Goal: Task Accomplishment & Management: Manage account settings

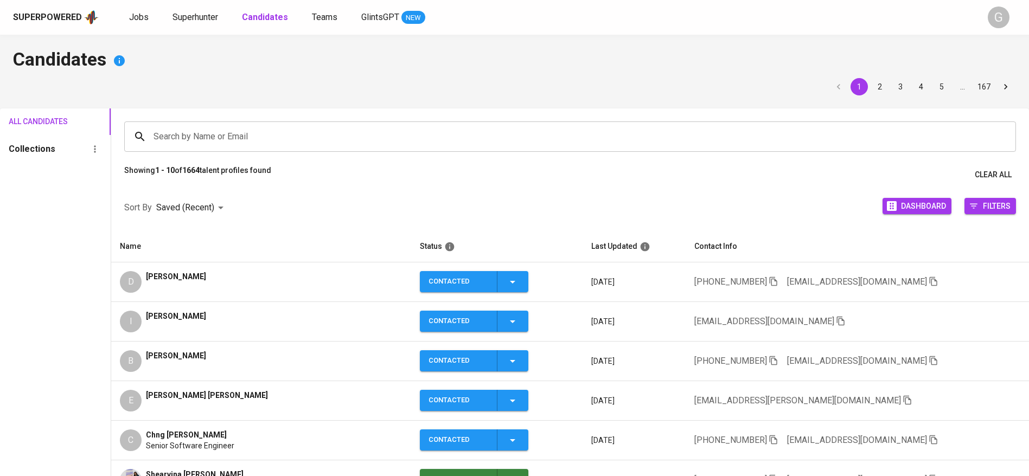
click at [929, 281] on icon "button" at bounding box center [934, 282] width 10 height 10
click at [141, 20] on span "Jobs" at bounding box center [139, 17] width 20 height 10
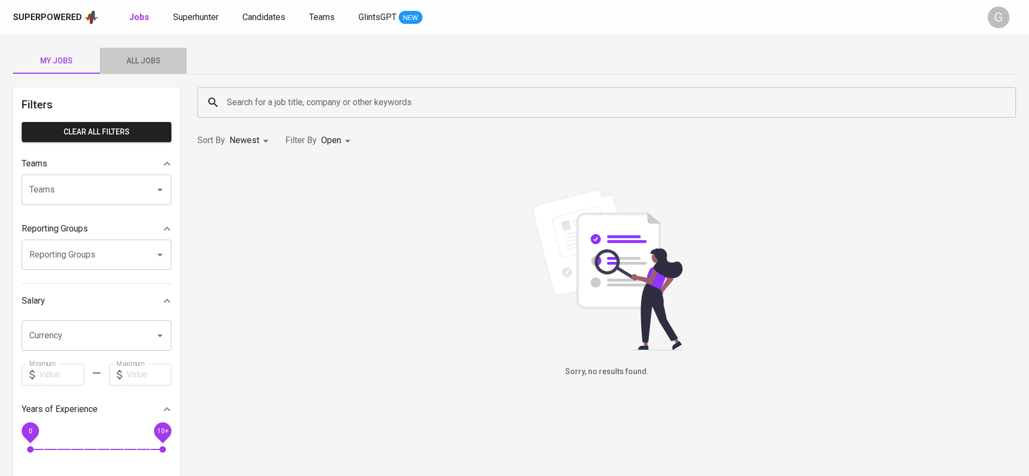
click at [162, 65] on span "All Jobs" at bounding box center [143, 61] width 74 height 14
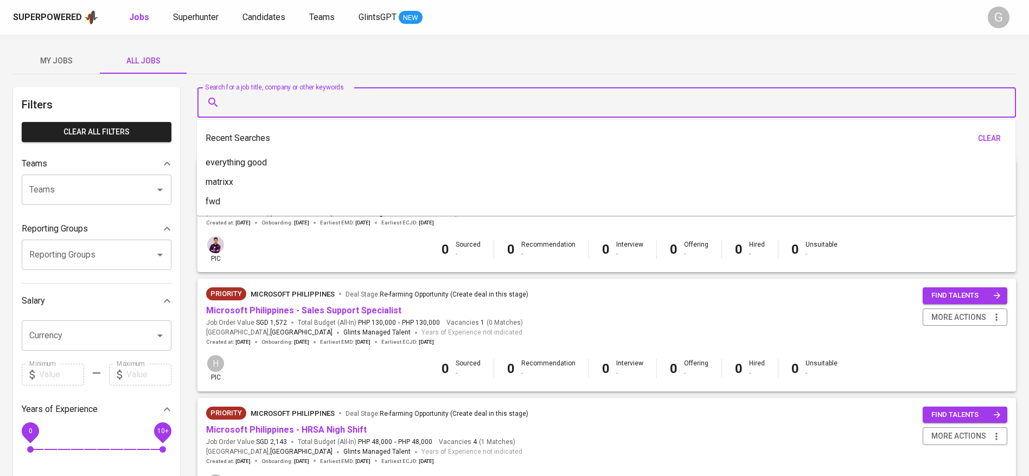
click at [231, 105] on input "Search for a job title, company or other keywords" at bounding box center [609, 102] width 771 height 21
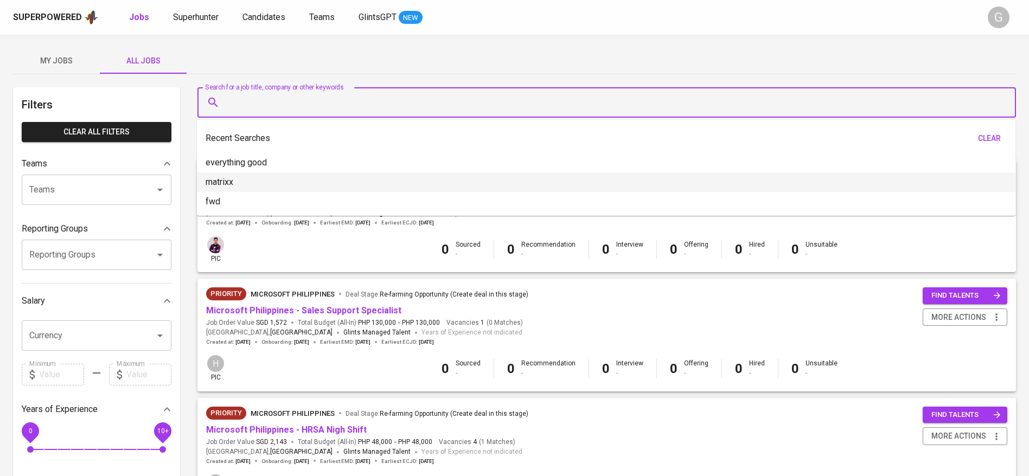
click at [252, 186] on li "matrixx" at bounding box center [606, 183] width 819 height 20
type input "matrixx"
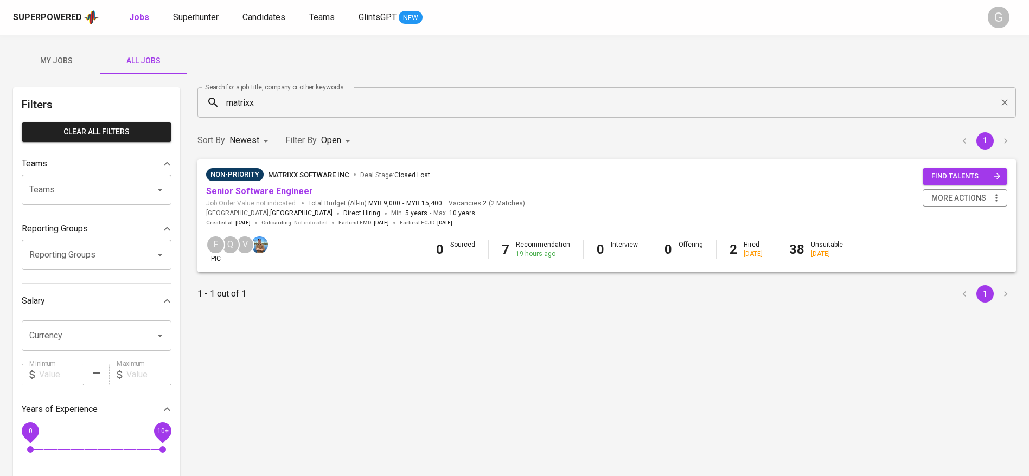
click at [276, 188] on link "Senior Software Engineer" at bounding box center [259, 191] width 107 height 10
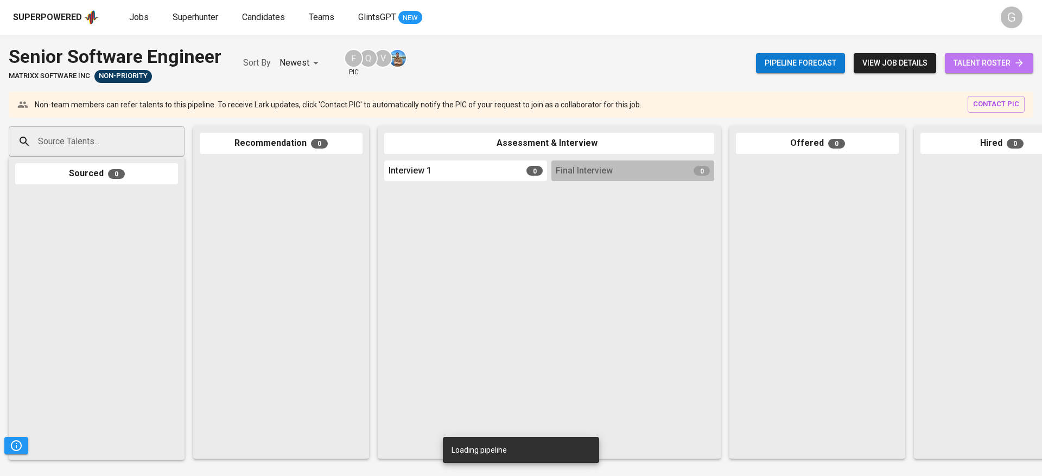
click at [977, 55] on link "talent roster" at bounding box center [989, 63] width 88 height 20
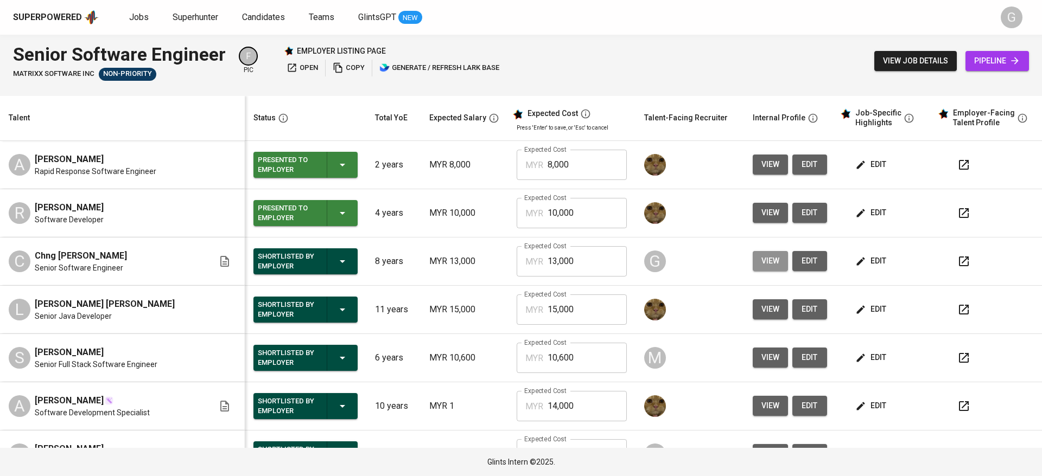
click at [761, 264] on span "view" at bounding box center [770, 261] width 18 height 14
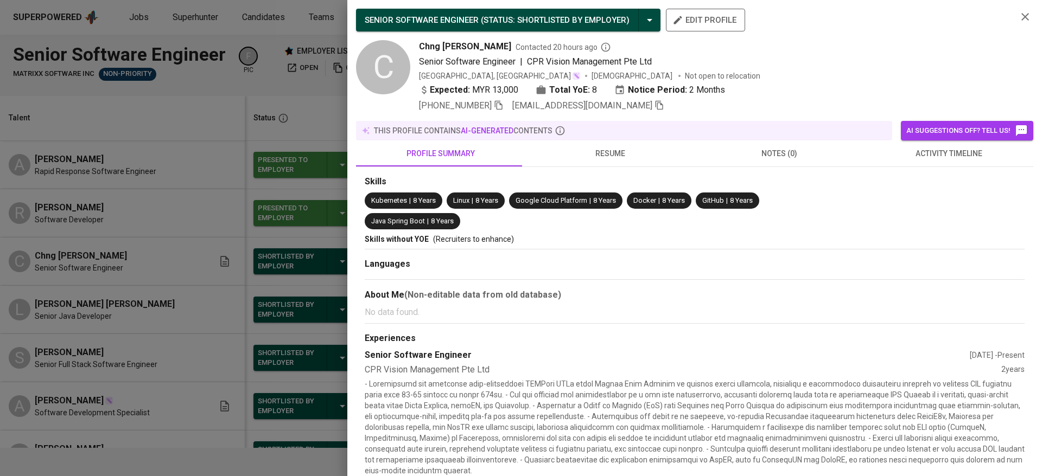
click at [492, 101] on span "[PHONE_NUMBER]" at bounding box center [455, 105] width 73 height 10
click at [654, 110] on span at bounding box center [659, 105] width 10 height 10
click at [219, 66] on div at bounding box center [521, 238] width 1042 height 476
click at [291, 86] on div at bounding box center [521, 238] width 1042 height 476
click at [1016, 17] on div "SENIOR SOFTWARE ENGINEER ( STATUS : Shortlisted by Employer ) edit profile C [P…" at bounding box center [694, 61] width 677 height 104
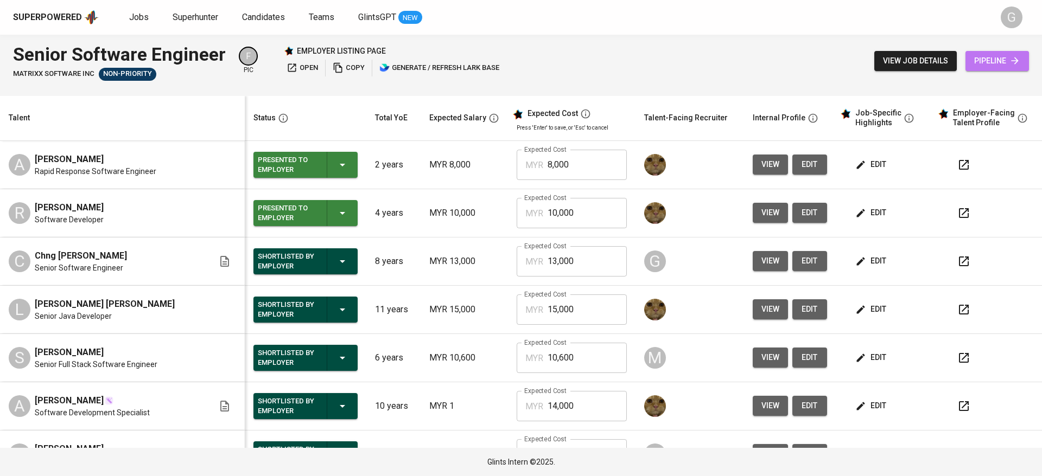
click at [996, 62] on span "pipeline" at bounding box center [997, 61] width 46 height 14
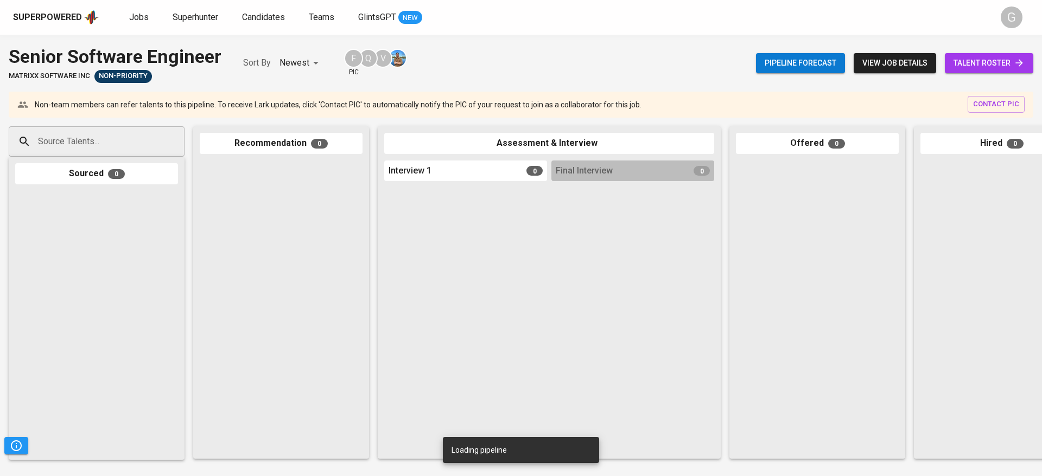
click at [121, 137] on input "Source Talents..." at bounding box center [92, 141] width 114 height 21
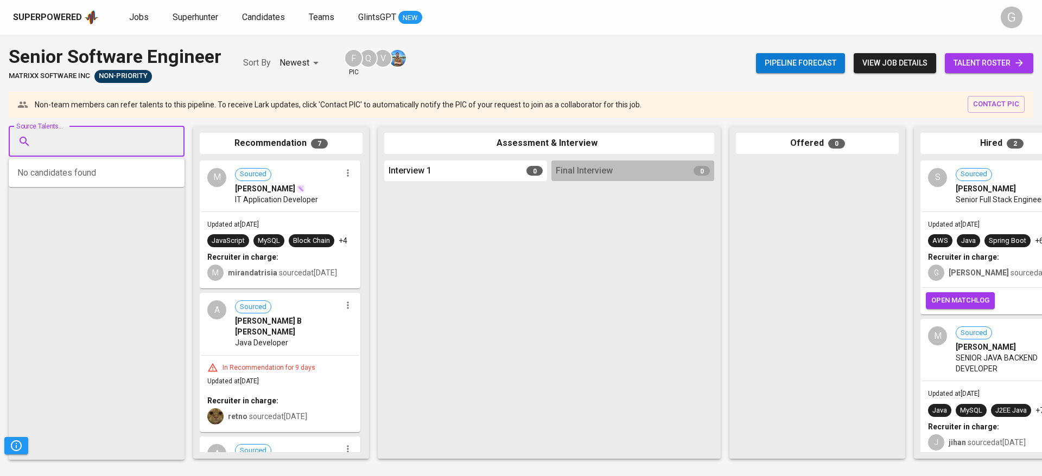
paste input "[EMAIL_ADDRESS][DOMAIN_NAME]"
type input "[EMAIL_ADDRESS][DOMAIN_NAME]"
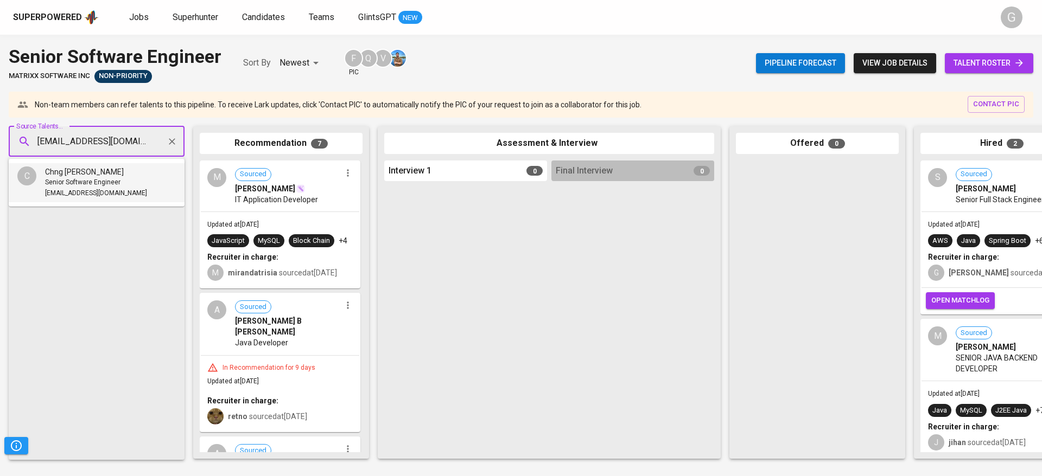
click at [110, 191] on span "[EMAIL_ADDRESS][DOMAIN_NAME]" at bounding box center [96, 193] width 102 height 11
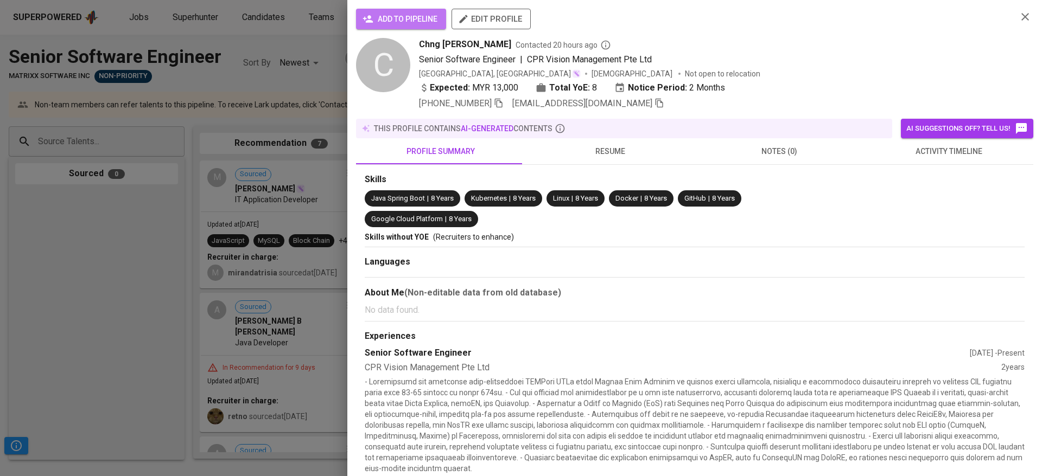
click at [385, 17] on span "add to pipeline" at bounding box center [401, 19] width 73 height 14
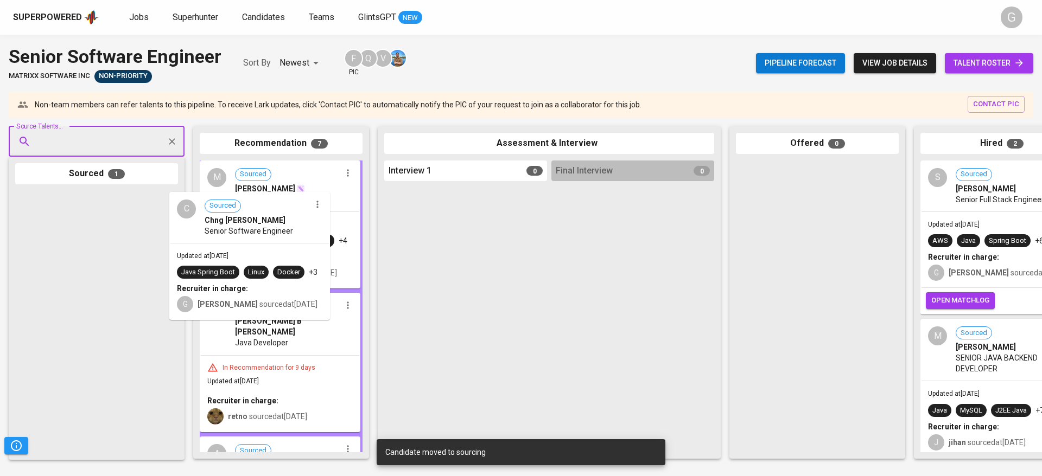
drag, startPoint x: 124, startPoint y: 256, endPoint x: 292, endPoint y: 253, distance: 168.2
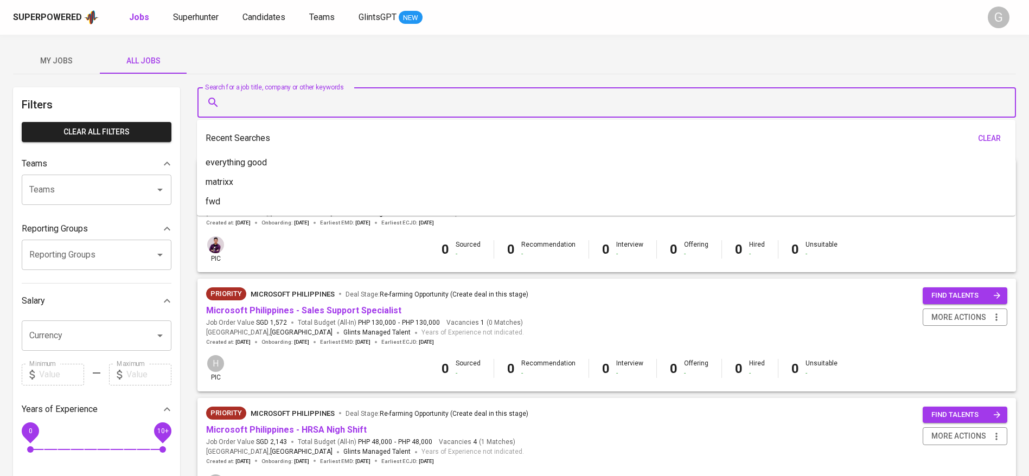
click at [266, 99] on input "Search for a job title, company or other keywords" at bounding box center [609, 102] width 771 height 21
click at [265, 165] on p "everything good" at bounding box center [236, 162] width 61 height 13
type input "everything good"
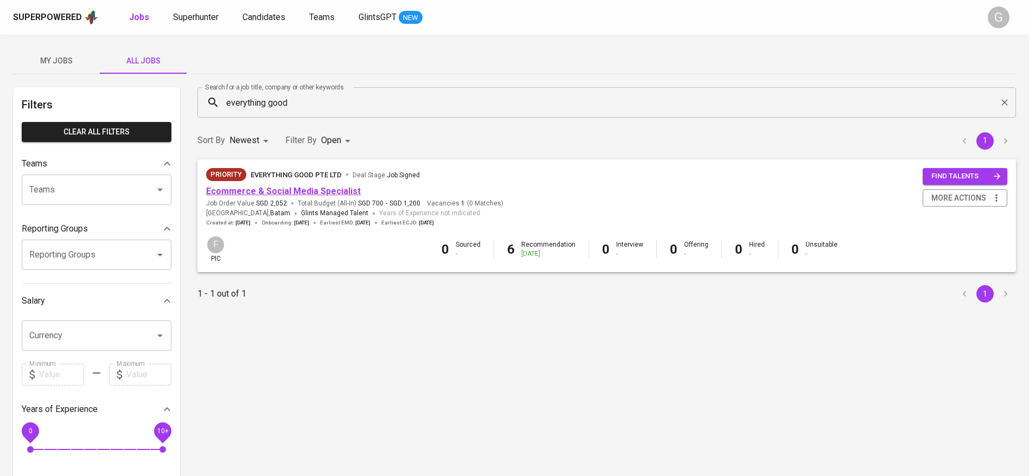
click at [309, 187] on link "Ecommerce & Social Media Specialist" at bounding box center [283, 191] width 155 height 10
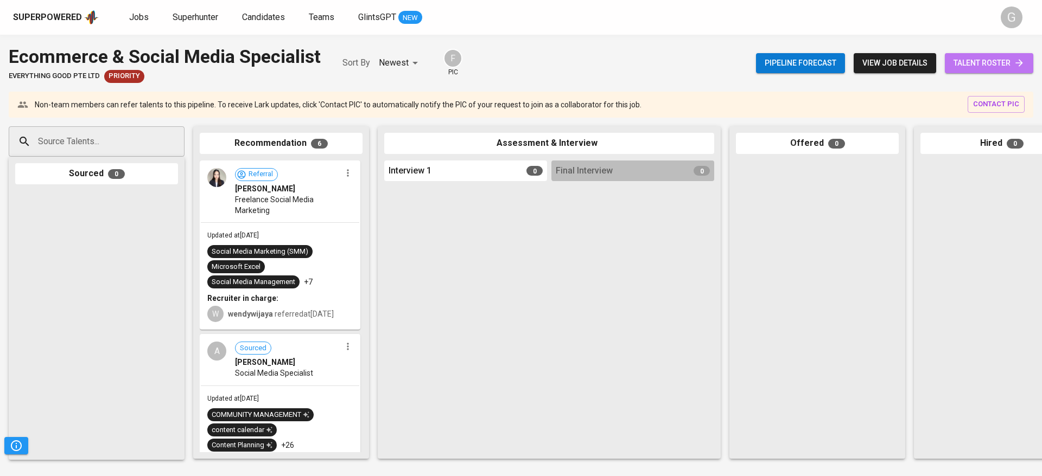
click at [1011, 66] on span "talent roster" at bounding box center [988, 63] width 71 height 14
